Goal: Task Accomplishment & Management: Use online tool/utility

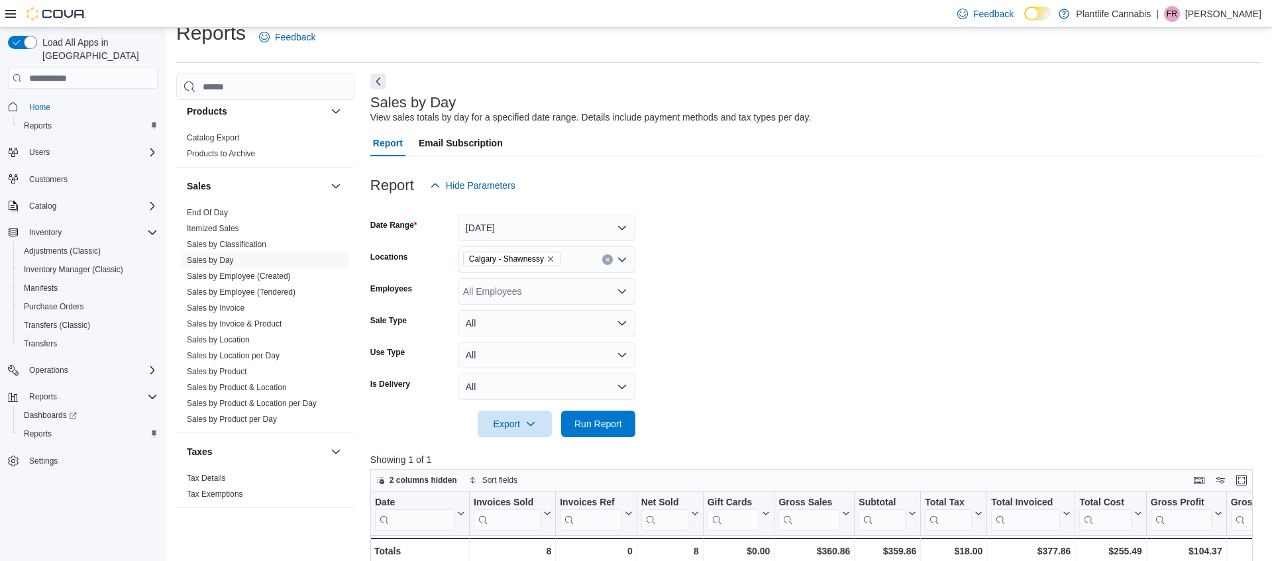
scroll to position [15, 0]
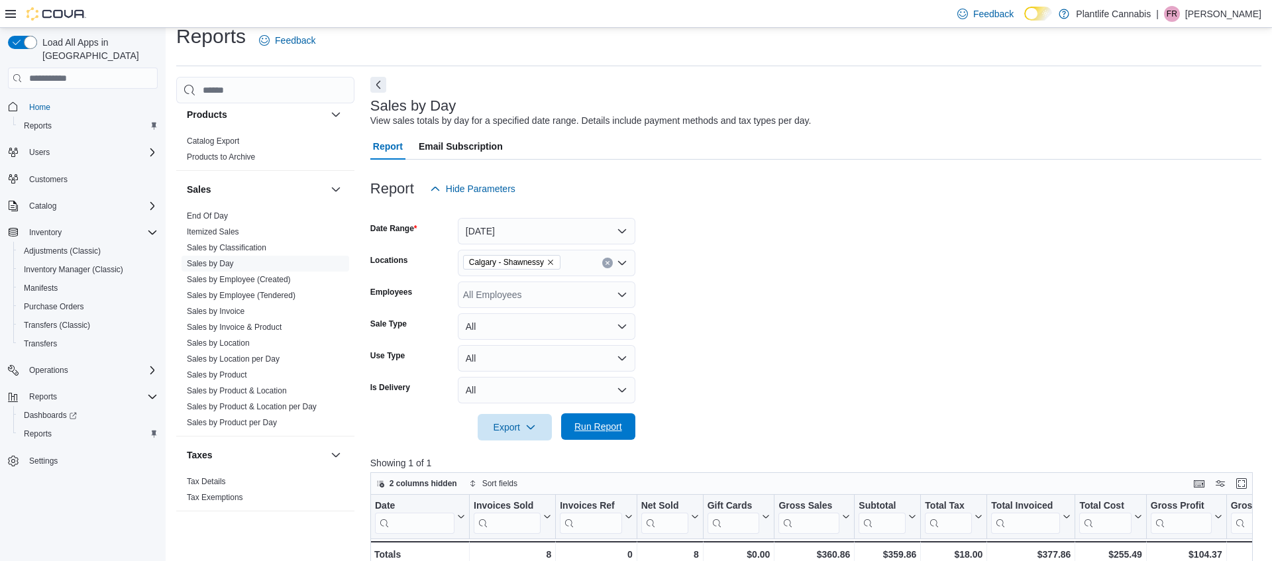
click at [600, 419] on span "Run Report" at bounding box center [598, 426] width 58 height 26
click at [250, 291] on link "Sales by Employee (Tendered)" at bounding box center [241, 295] width 109 height 9
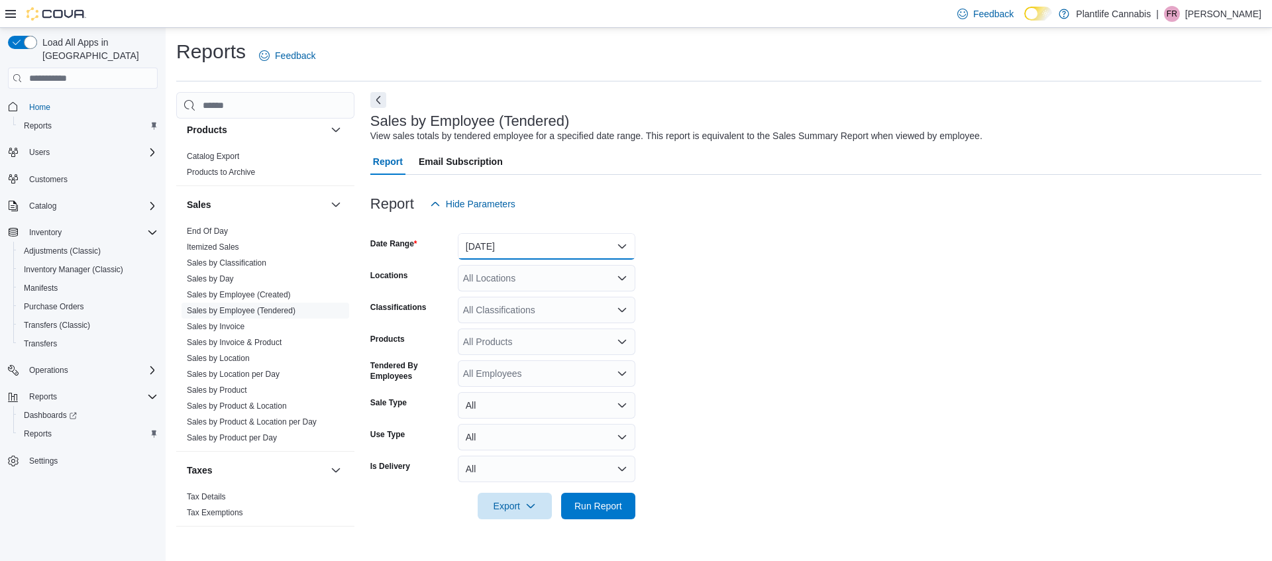
click at [572, 251] on button "[DATE]" at bounding box center [547, 246] width 178 height 26
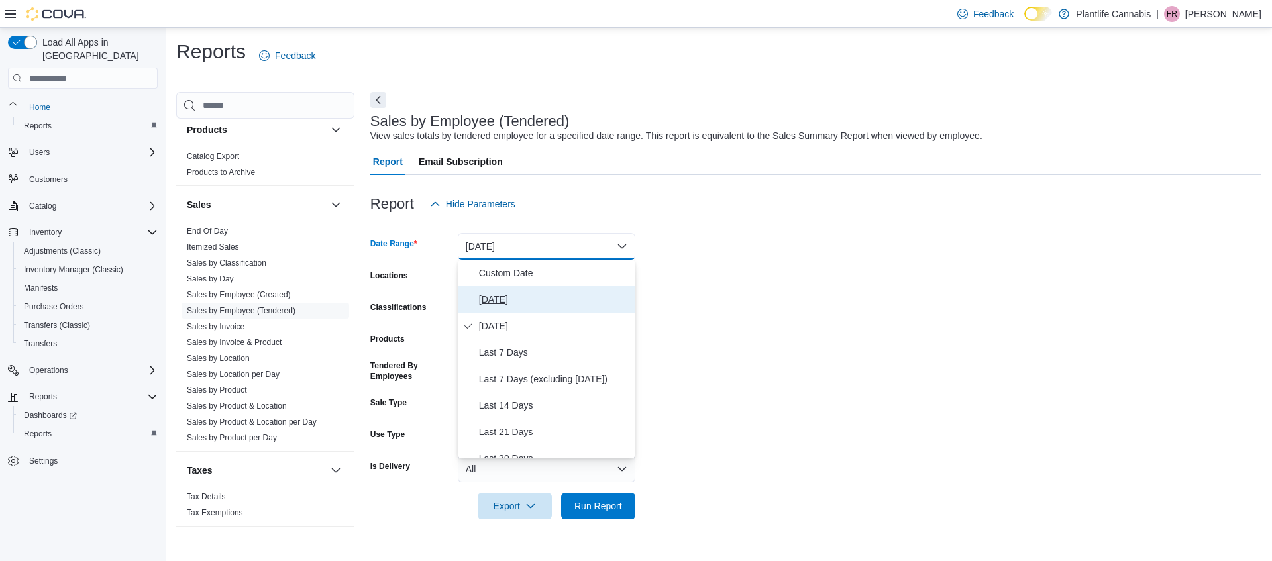
click at [516, 299] on span "[DATE]" at bounding box center [554, 299] width 151 height 16
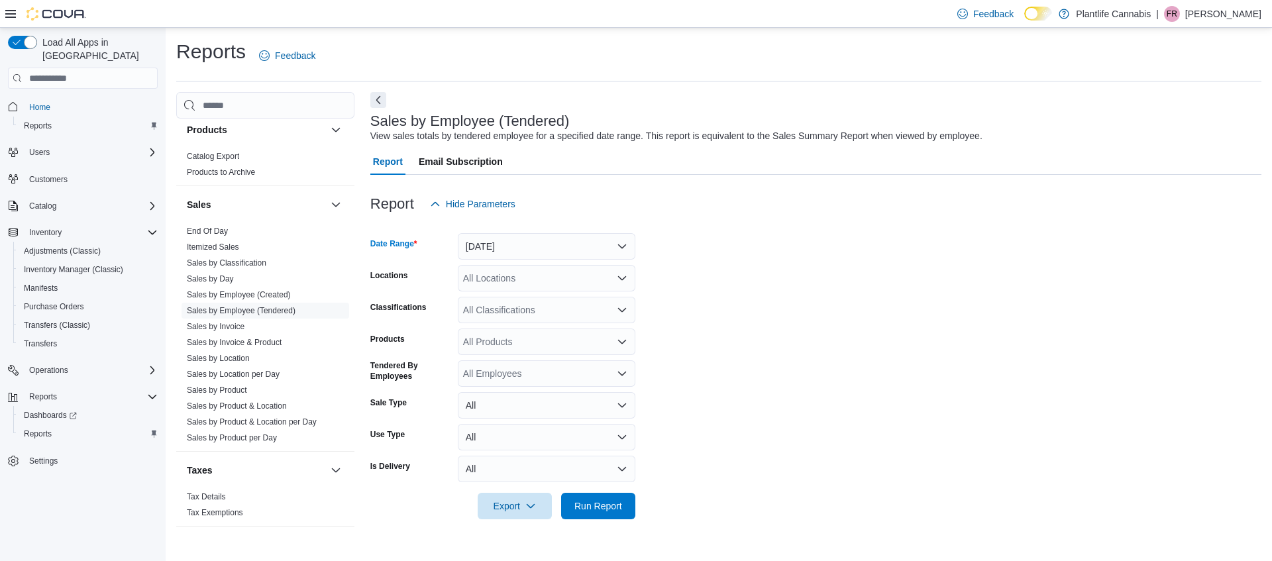
click at [519, 279] on div "All Locations" at bounding box center [547, 278] width 178 height 26
type input "****"
click at [549, 311] on div "All Classifications" at bounding box center [547, 310] width 178 height 26
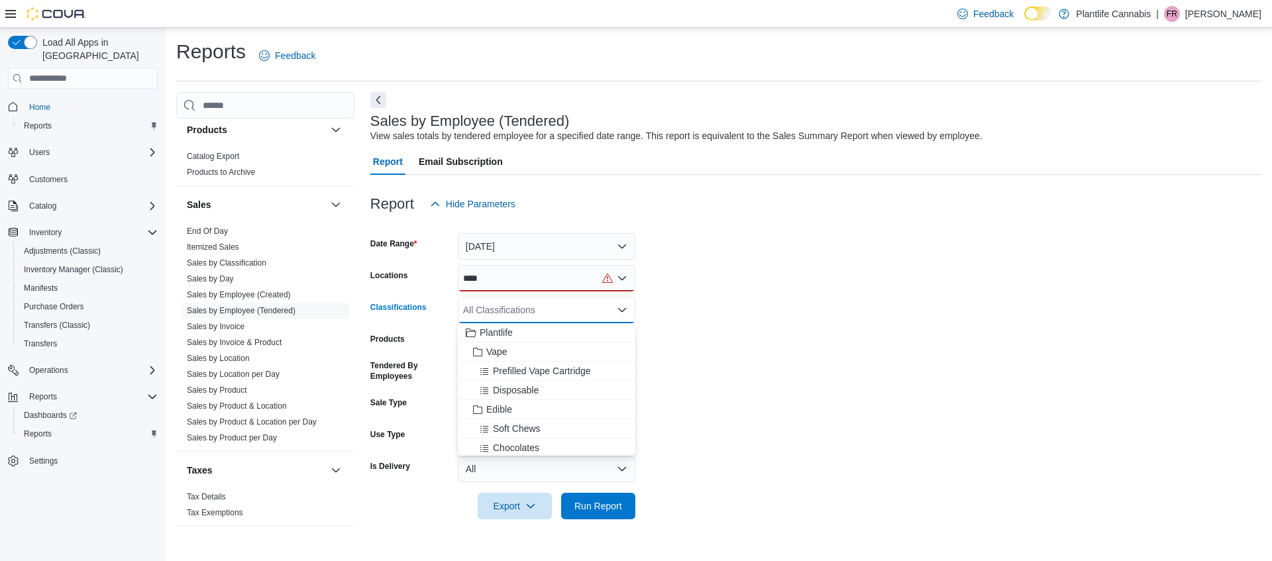
click at [544, 283] on div "****" at bounding box center [547, 278] width 178 height 26
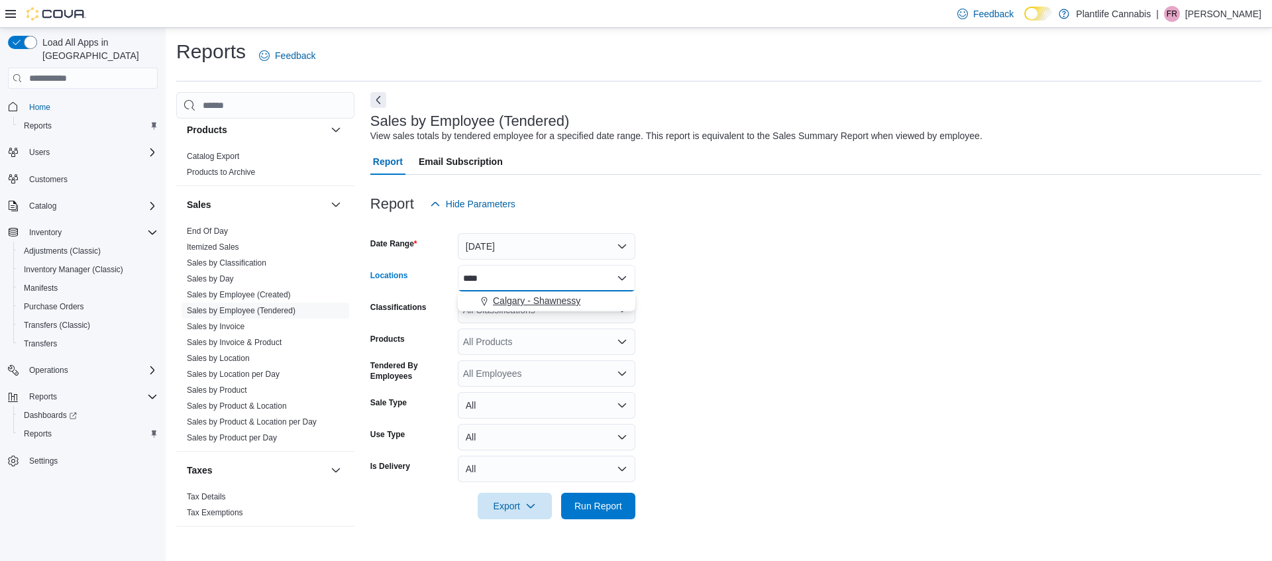
click at [556, 299] on span "Calgary - Shawnessy" at bounding box center [536, 300] width 87 height 13
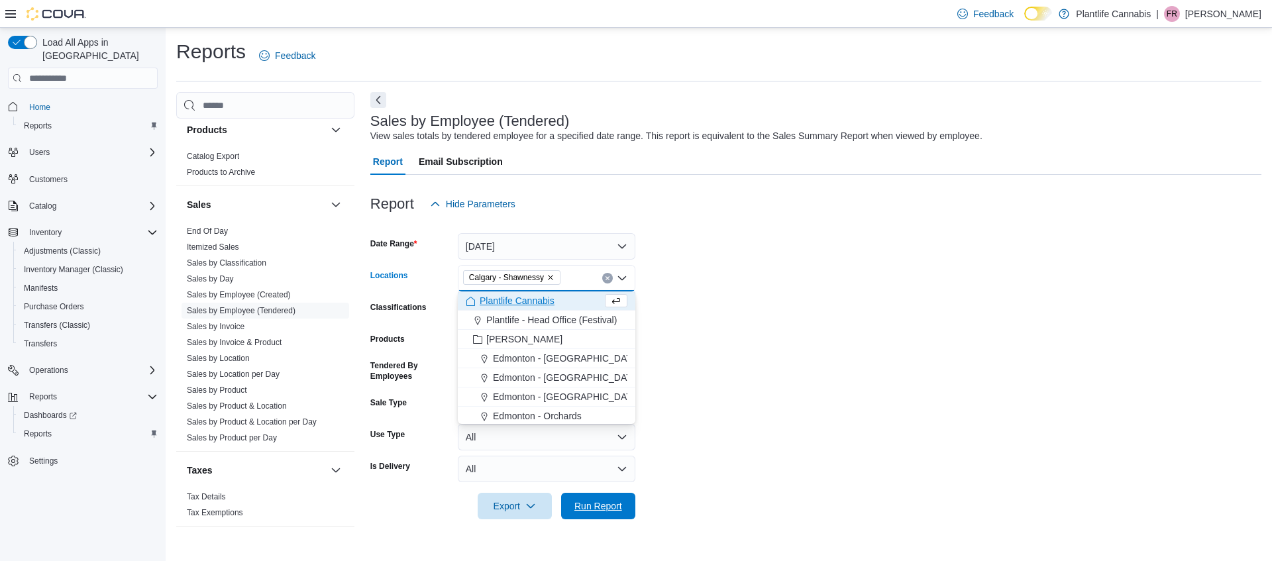
drag, startPoint x: 607, startPoint y: 508, endPoint x: 768, endPoint y: 494, distance: 162.3
click at [607, 508] on span "Run Report" at bounding box center [598, 505] width 48 height 13
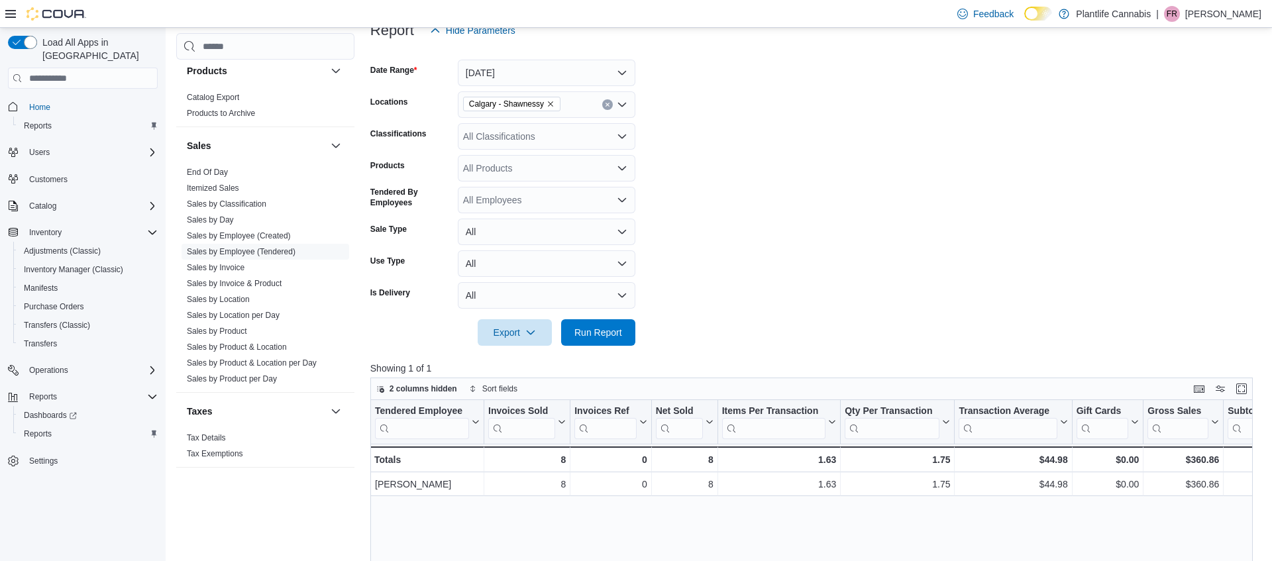
scroll to position [168, 0]
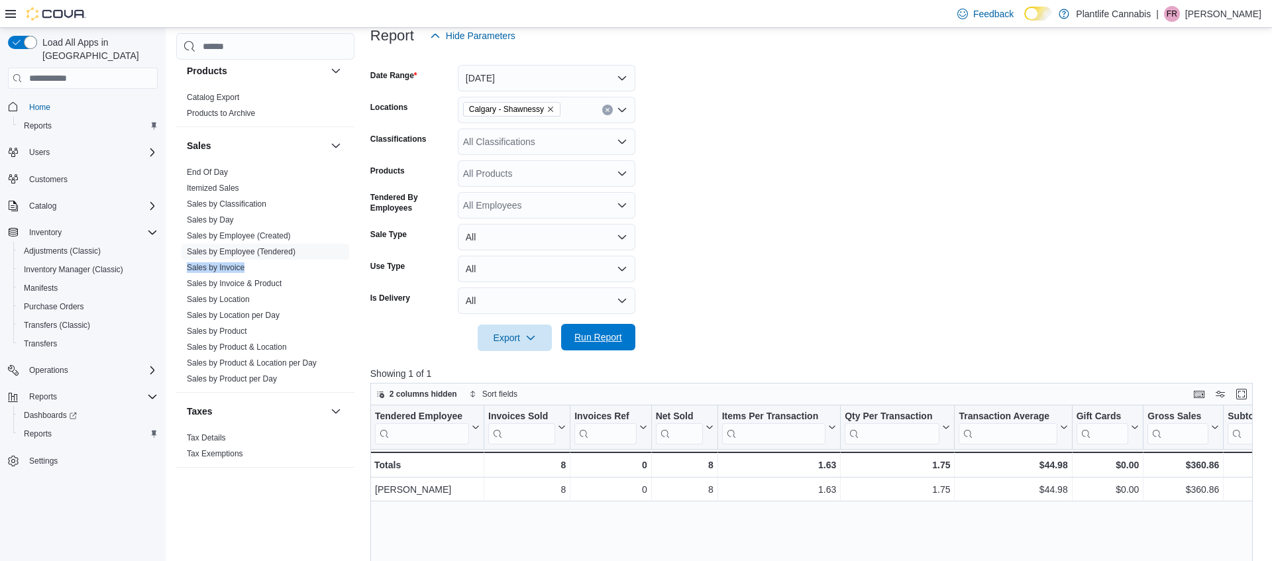
click at [623, 342] on span "Run Report" at bounding box center [598, 337] width 58 height 26
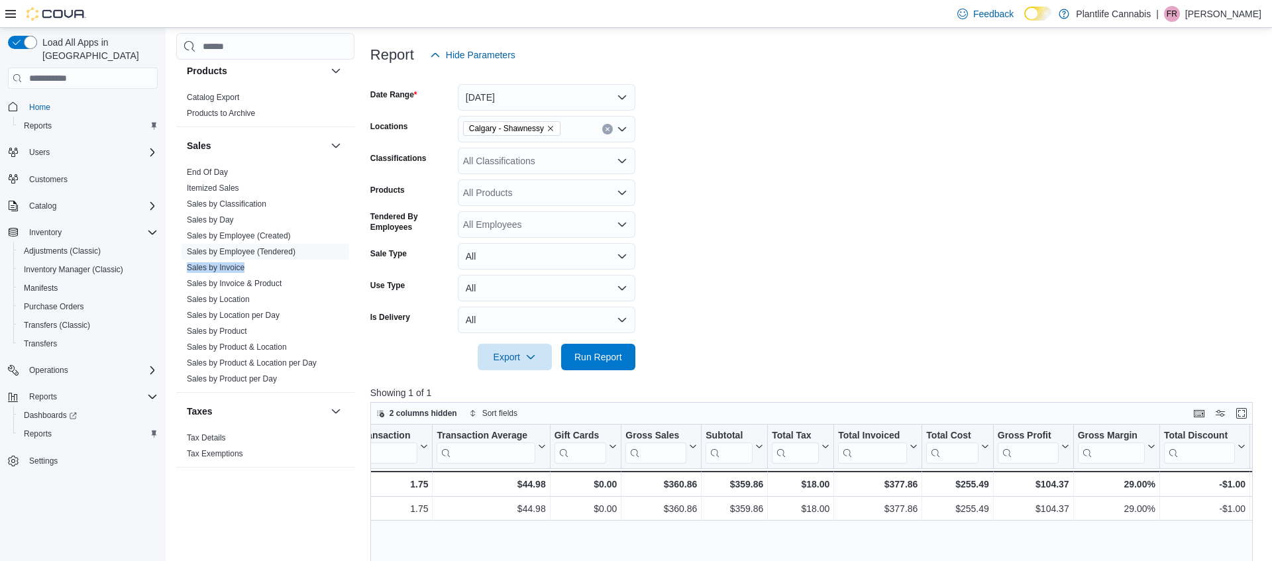
scroll to position [0, 0]
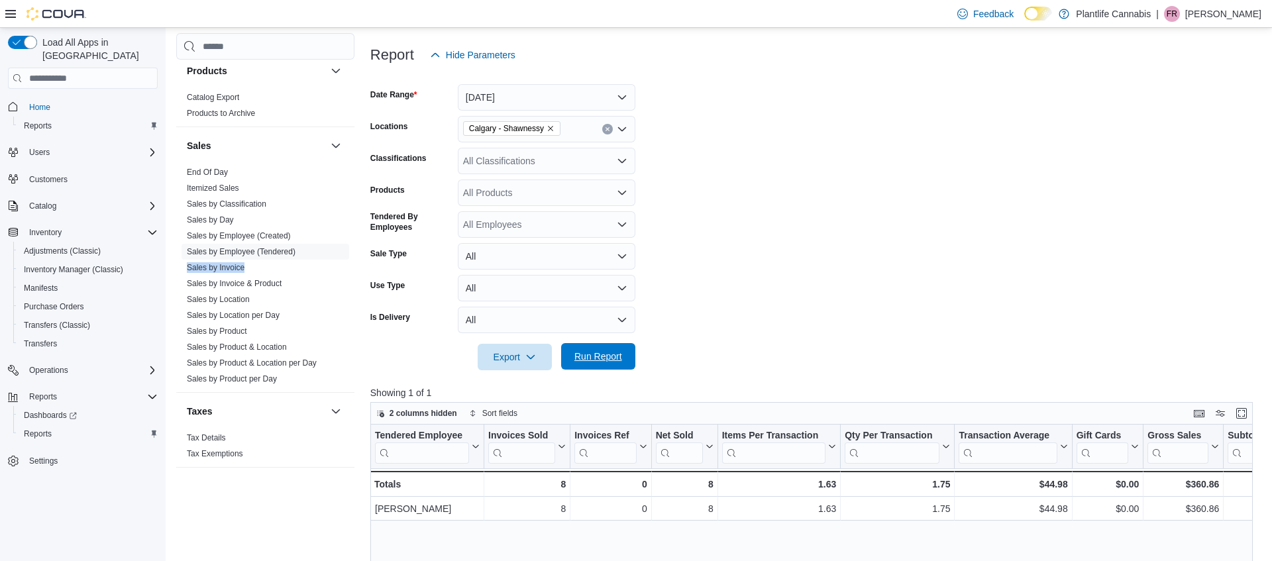
click at [612, 346] on span "Run Report" at bounding box center [598, 356] width 58 height 26
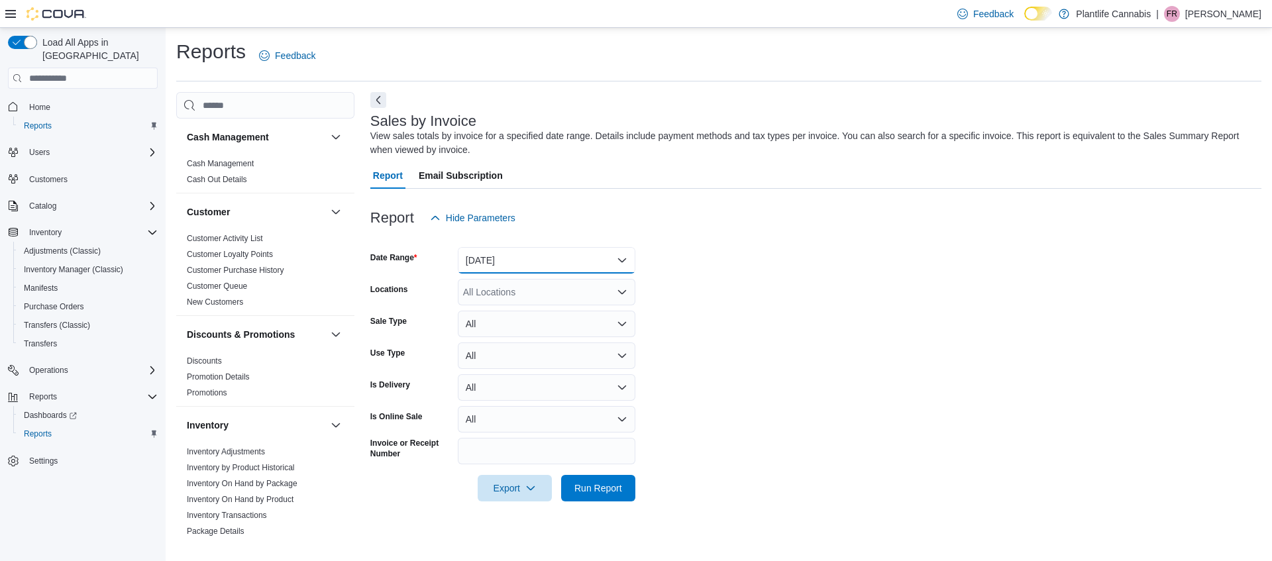
click at [529, 256] on button "[DATE]" at bounding box center [547, 260] width 178 height 26
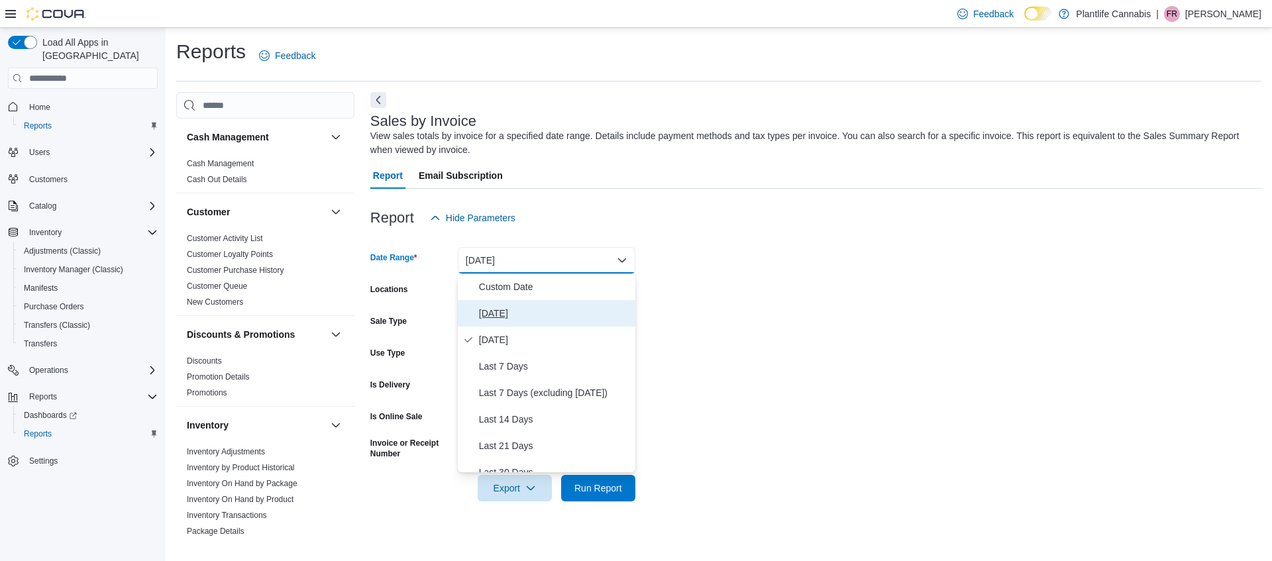
click at [521, 312] on span "[DATE]" at bounding box center [554, 313] width 151 height 16
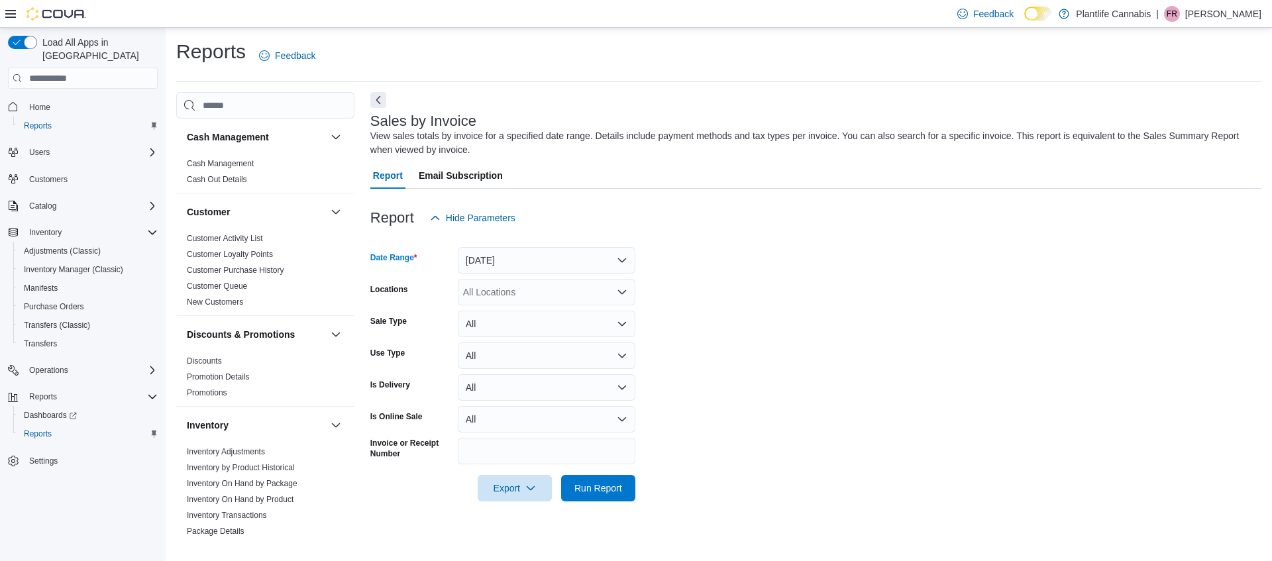
click at [515, 291] on div "All Locations" at bounding box center [547, 292] width 178 height 26
type input "****"
click at [589, 320] on div "Calgary - Shawnessy" at bounding box center [547, 314] width 162 height 13
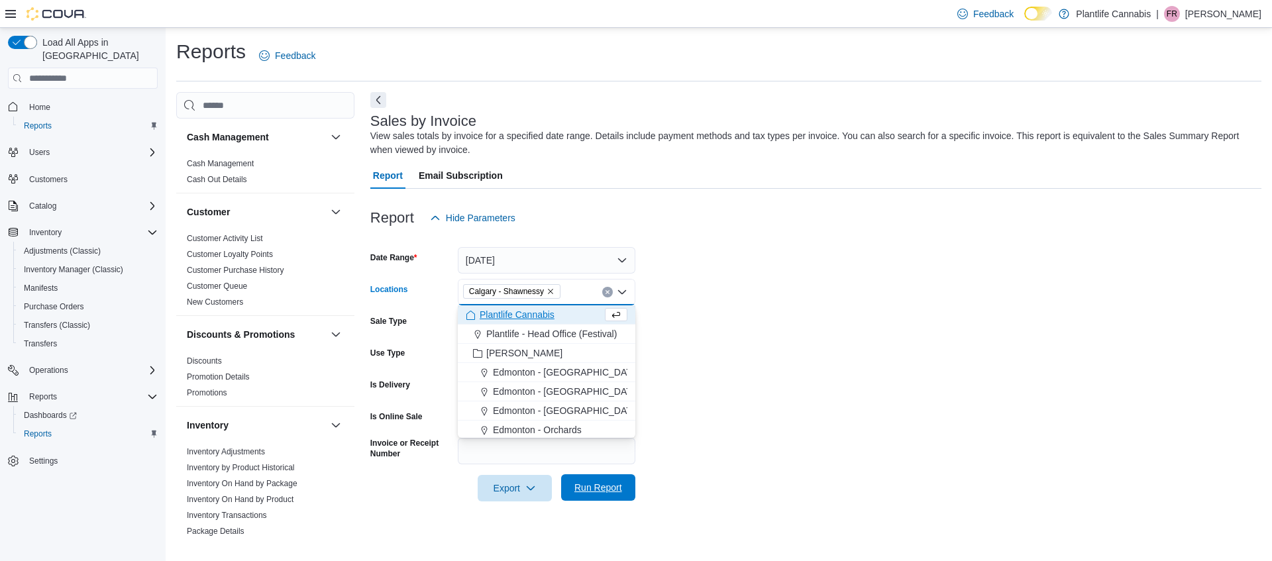
click at [588, 492] on span "Run Report" at bounding box center [598, 487] width 48 height 13
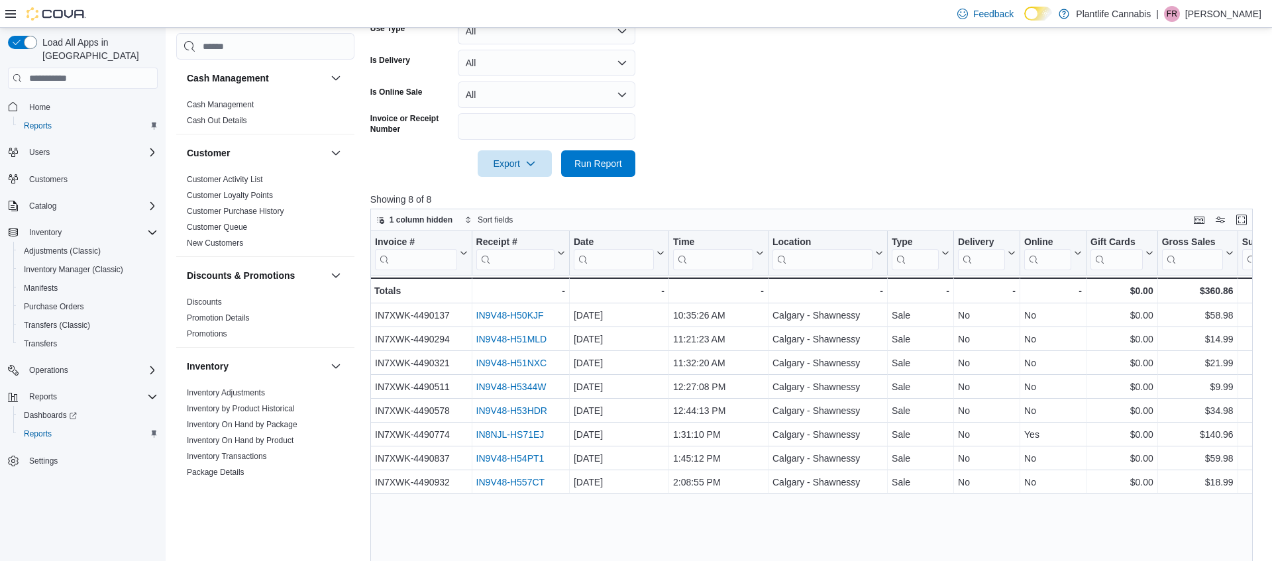
scroll to position [337, 0]
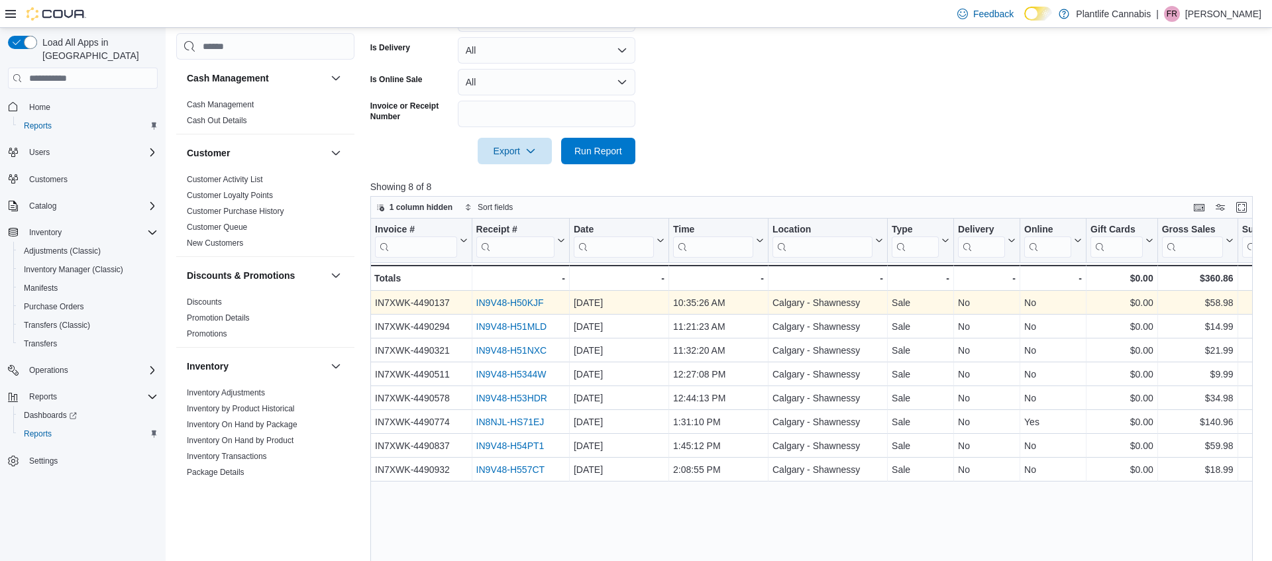
click at [513, 301] on link "IN9V48-H50KJF" at bounding box center [510, 303] width 68 height 11
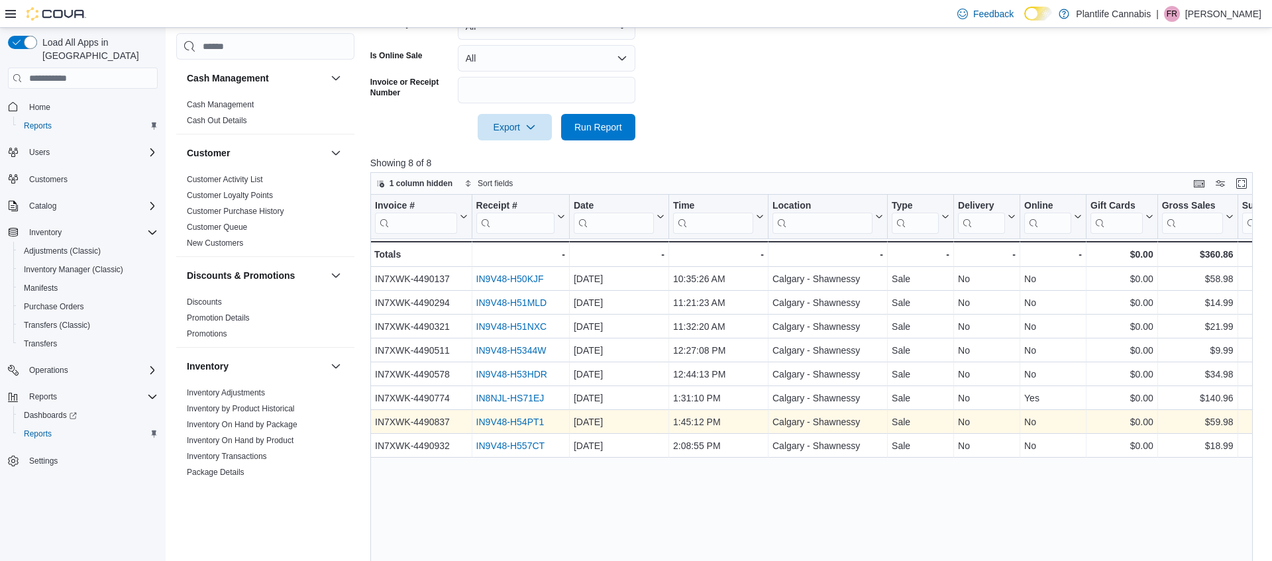
scroll to position [376, 0]
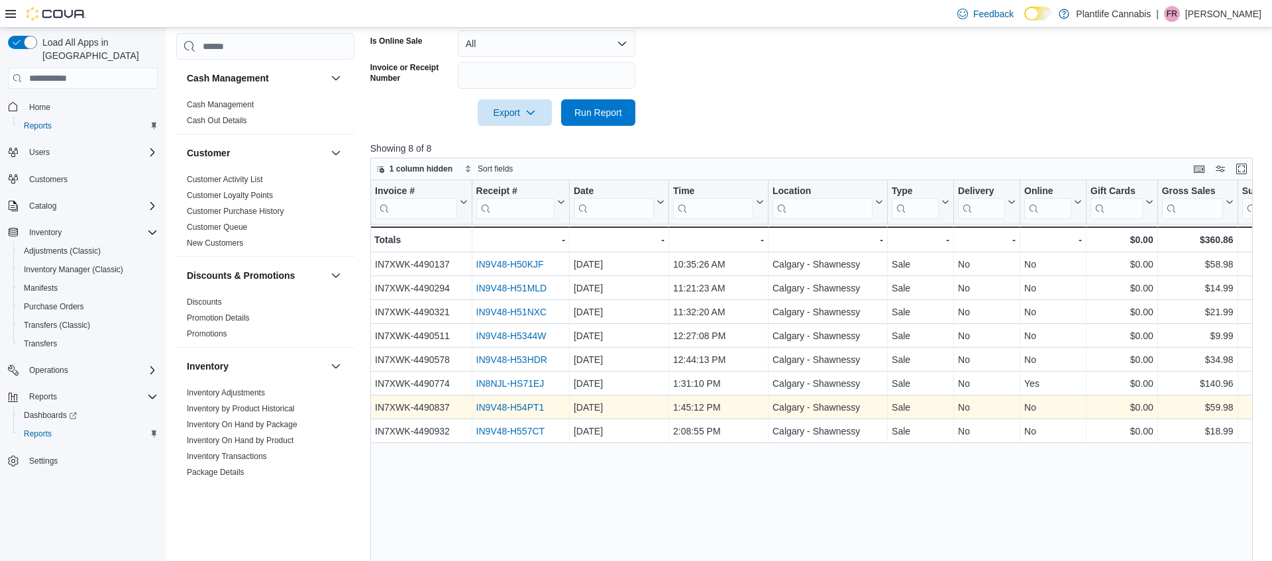
click at [519, 409] on link "IN9V48-H54PT1" at bounding box center [510, 408] width 68 height 11
